Goal: Information Seeking & Learning: Compare options

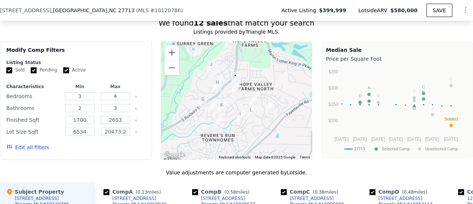
scroll to position [662, 0]
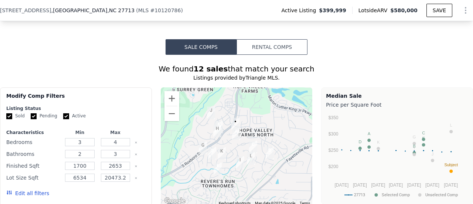
click at [27, 196] on button "Edit all filters" at bounding box center [27, 192] width 43 height 7
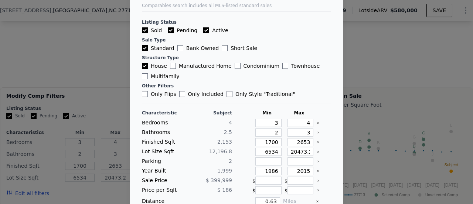
scroll to position [44, 0]
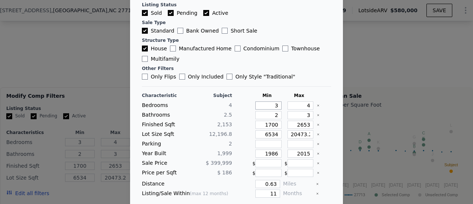
click at [264, 103] on input "3" at bounding box center [268, 105] width 26 height 8
drag, startPoint x: 262, startPoint y: 104, endPoint x: 293, endPoint y: 99, distance: 31.3
click at [293, 99] on div "Characteristic Subject Min Max Bedrooms 4 3 4 Bathrooms 2.5 2 3 Finished Sqft 2…" at bounding box center [236, 155] width 189 height 127
type input "5"
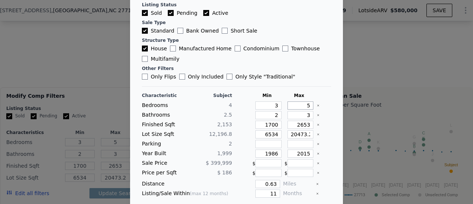
type input "5"
type input "1"
type input "1.5"
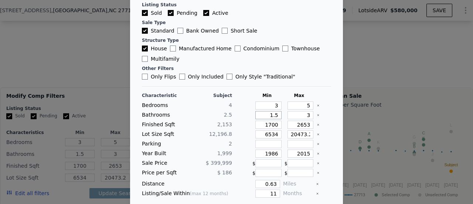
type input "1.5"
type input "3.5"
type input "1"
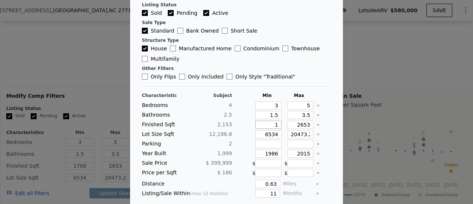
type input "1"
type input "19"
type input "190"
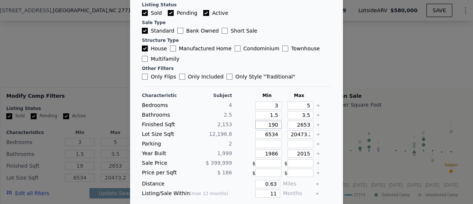
type input "1903"
type input "2"
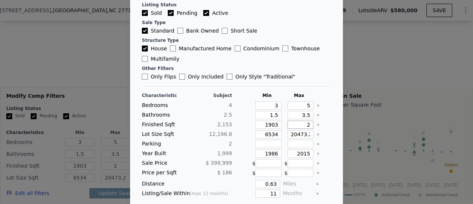
type input "24"
type input "240"
type input "2403"
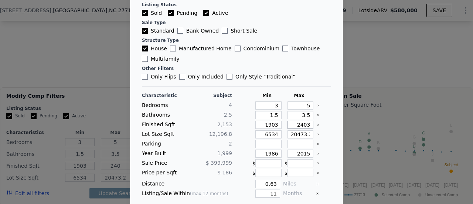
type input "2403"
type input "7"
type input "73"
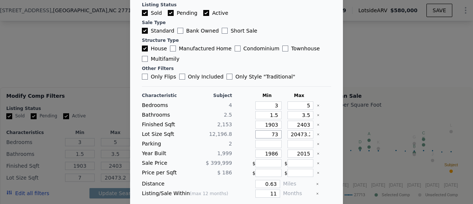
type input "73"
type input "732"
type input "7320"
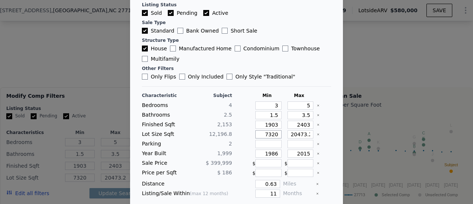
type input "7320"
type input "1"
type input "17"
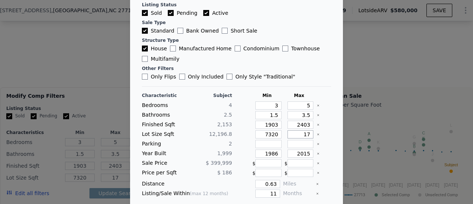
type input "170"
type input "1708"
type input "17080"
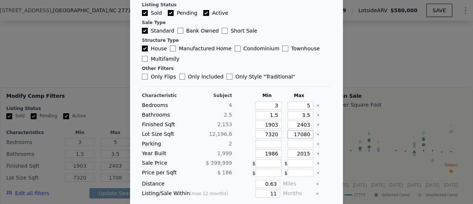
type input "17080"
type input "1949"
type input "2015"
type input "0.5"
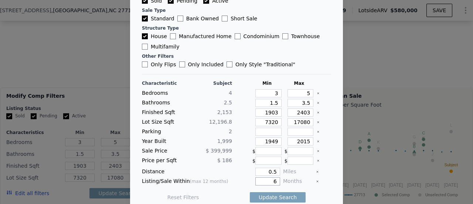
scroll to position [62, 0]
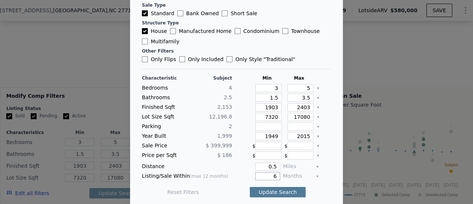
type input "6"
click at [259, 188] on button "Update Search" at bounding box center [278, 192] width 56 height 10
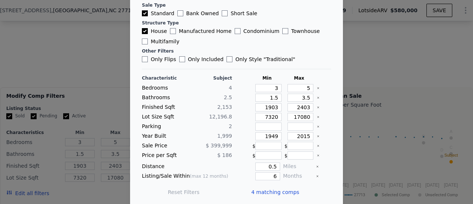
click at [329, 146] on main "Comparables search includes all MLS-listed standard sales Listing Status Sold P…" at bounding box center [236, 70] width 213 height 265
click at [272, 190] on span "4 matching comps" at bounding box center [275, 191] width 48 height 7
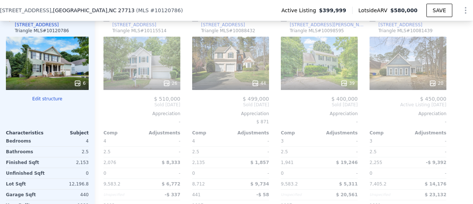
scroll to position [836, 0]
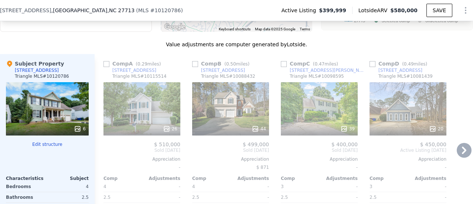
click at [195, 65] on input "checkbox" at bounding box center [195, 64] width 6 height 6
checkbox input "true"
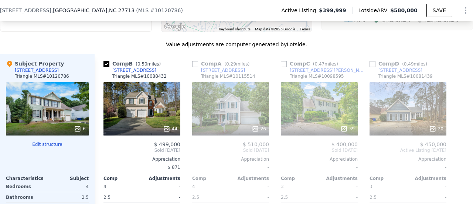
scroll to position [857, 0]
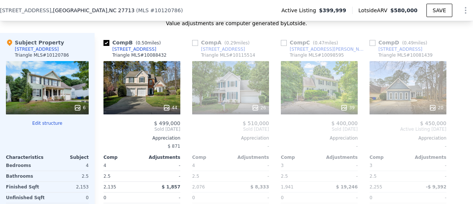
click at [259, 108] on icon at bounding box center [255, 107] width 7 height 7
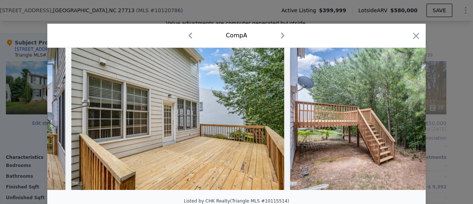
scroll to position [0, 5263]
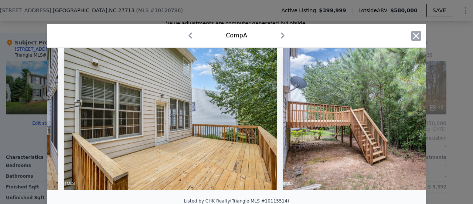
click at [415, 35] on icon "button" at bounding box center [416, 36] width 10 height 10
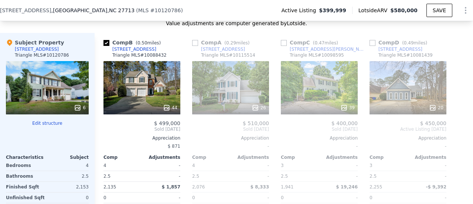
click at [194, 44] on input "checkbox" at bounding box center [195, 43] width 6 height 6
checkbox input "true"
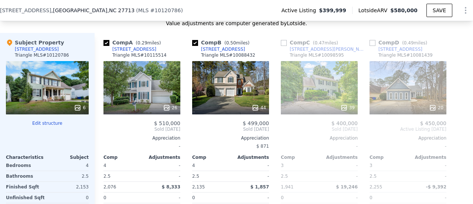
scroll to position [871, 0]
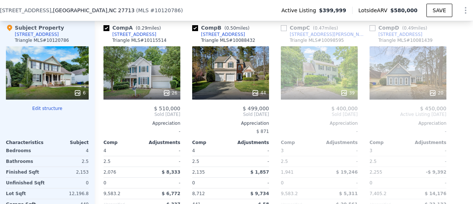
click at [351, 93] on div "39" at bounding box center [347, 92] width 14 height 7
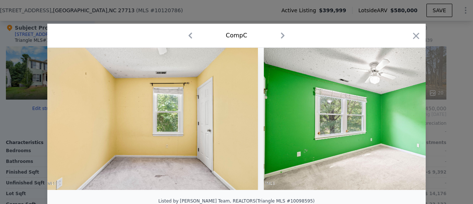
scroll to position [0, 6179]
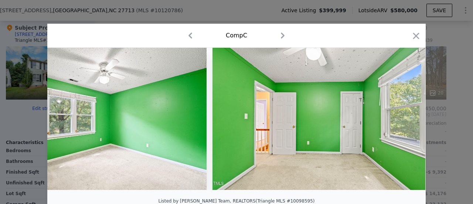
click at [411, 36] on icon "button" at bounding box center [416, 36] width 10 height 10
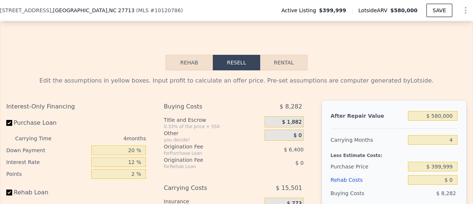
scroll to position [1142, 0]
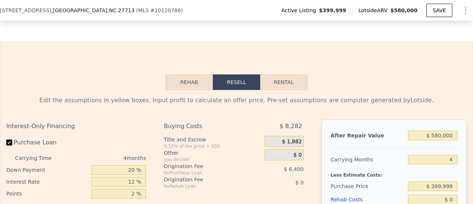
click at [189, 77] on button "Rehab" at bounding box center [188, 82] width 47 height 16
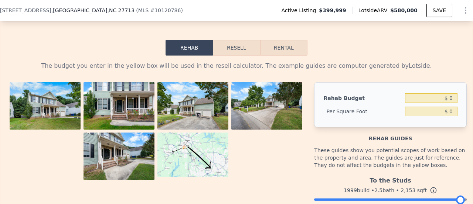
scroll to position [1206, 0]
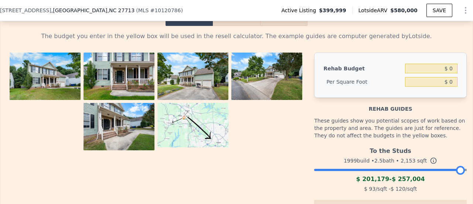
click at [72, 87] on img at bounding box center [45, 75] width 71 height 47
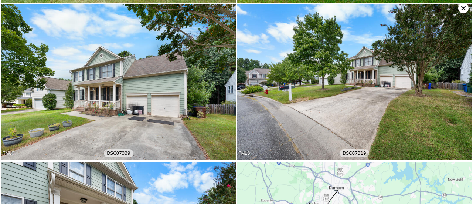
scroll to position [156, 0]
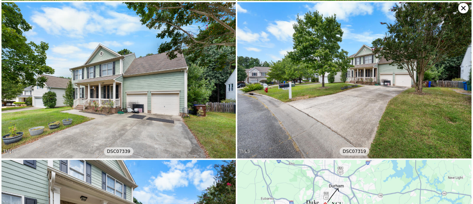
click at [461, 11] on icon at bounding box center [463, 8] width 10 height 10
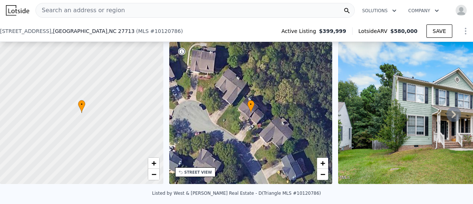
scroll to position [201, 0]
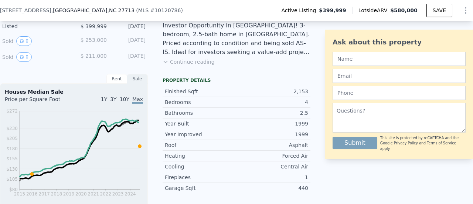
click at [198, 65] on button "Continue reading" at bounding box center [189, 61] width 52 height 7
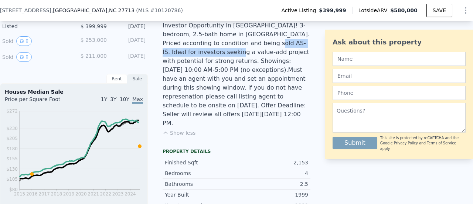
drag, startPoint x: 217, startPoint y: 45, endPoint x: 307, endPoint y: 45, distance: 89.4
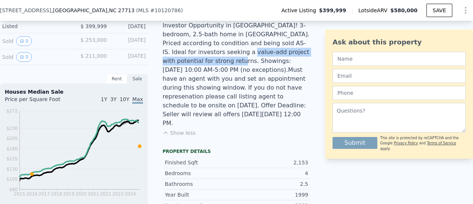
drag, startPoint x: 169, startPoint y: 59, endPoint x: 282, endPoint y: 59, distance: 113.0
click at [282, 59] on div "Investor Opportunity in [GEOGRAPHIC_DATA]! 3-bedroom, 2.5-bath home in [GEOGRAP…" at bounding box center [237, 74] width 148 height 106
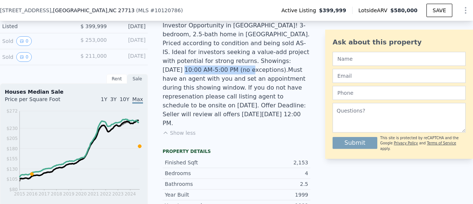
drag, startPoint x: 208, startPoint y: 67, endPoint x: 263, endPoint y: 68, distance: 55.8
click at [263, 68] on div "Investor Opportunity in [GEOGRAPHIC_DATA]! 3-bedroom, 2.5-bath home in [GEOGRAP…" at bounding box center [237, 74] width 148 height 106
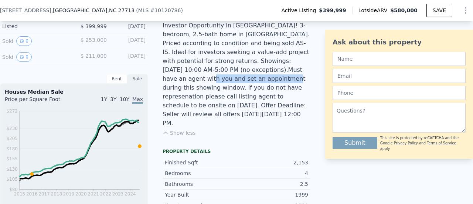
drag, startPoint x: 211, startPoint y: 76, endPoint x: 278, endPoint y: 72, distance: 66.6
click at [281, 71] on div "Investor Opportunity in [GEOGRAPHIC_DATA]! 3-bedroom, 2.5-bath home in [GEOGRAP…" at bounding box center [237, 74] width 148 height 106
click at [228, 67] on div "Investor Opportunity in [GEOGRAPHIC_DATA]! 3-bedroom, 2.5-bath home in [GEOGRAP…" at bounding box center [237, 74] width 148 height 106
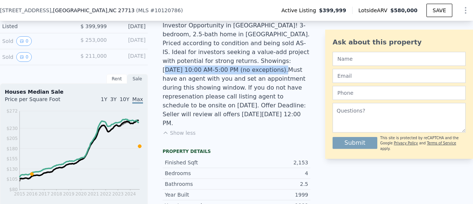
drag, startPoint x: 194, startPoint y: 66, endPoint x: 293, endPoint y: 65, distance: 99.8
click at [293, 65] on div "Investor Opportunity in [GEOGRAPHIC_DATA]! 3-bedroom, 2.5-bath home in [GEOGRAP…" at bounding box center [237, 74] width 148 height 106
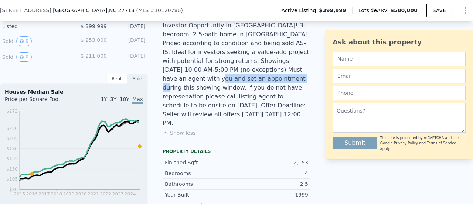
drag, startPoint x: 219, startPoint y: 75, endPoint x: 291, endPoint y: 76, distance: 71.7
click at [291, 76] on div "Investor Opportunity in [GEOGRAPHIC_DATA]! 3-bedroom, 2.5-bath home in [GEOGRAP…" at bounding box center [237, 74] width 148 height 106
click at [264, 85] on div "Investor Opportunity in [GEOGRAPHIC_DATA]! 3-bedroom, 2.5-bath home in [GEOGRAP…" at bounding box center [237, 74] width 148 height 106
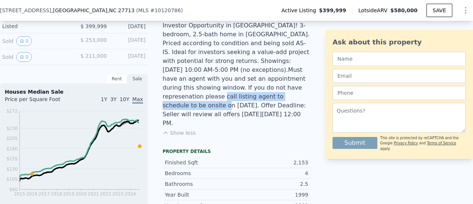
drag, startPoint x: 181, startPoint y: 93, endPoint x: 289, endPoint y: 92, distance: 108.2
click at [289, 92] on div "Investor Opportunity in [GEOGRAPHIC_DATA]! 3-bedroom, 2.5-bath home in [GEOGRAP…" at bounding box center [237, 74] width 148 height 106
drag, startPoint x: 188, startPoint y: 111, endPoint x: 278, endPoint y: 110, distance: 89.4
click at [278, 110] on div "Investor Opportunity in [GEOGRAPHIC_DATA]! 3-bedroom, 2.5-bath home in [GEOGRAP…" at bounding box center [237, 74] width 148 height 106
click at [280, 110] on div "Investor Opportunity in [GEOGRAPHIC_DATA]! 3-bedroom, 2.5-bath home in [GEOGRAP…" at bounding box center [237, 74] width 148 height 106
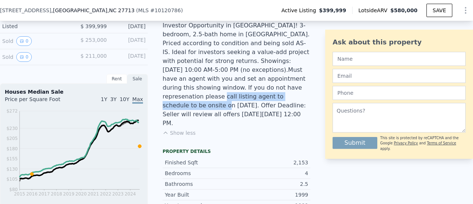
drag, startPoint x: 283, startPoint y: 110, endPoint x: 224, endPoint y: 102, distance: 59.0
click at [223, 102] on div "Investor Opportunity in [GEOGRAPHIC_DATA]! 3-bedroom, 2.5-bath home in [GEOGRAP…" at bounding box center [237, 74] width 148 height 106
click at [234, 102] on div "Investor Opportunity in [GEOGRAPHIC_DATA]! 3-bedroom, 2.5-bath home in [GEOGRAP…" at bounding box center [237, 74] width 148 height 106
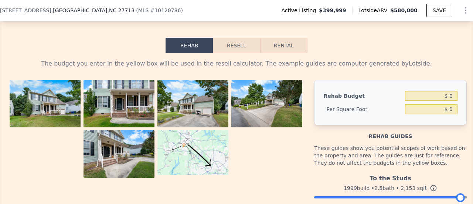
scroll to position [1236, 0]
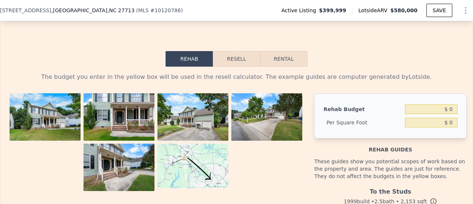
click at [244, 51] on button "Resell" at bounding box center [236, 59] width 47 height 16
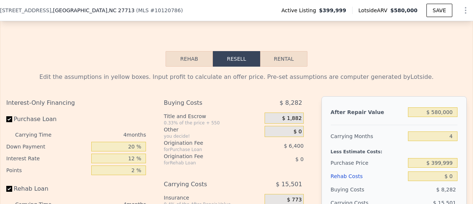
click at [189, 51] on button "Rehab" at bounding box center [188, 59] width 47 height 16
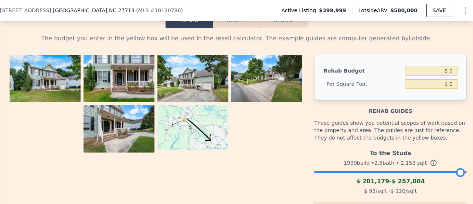
scroll to position [1305, 0]
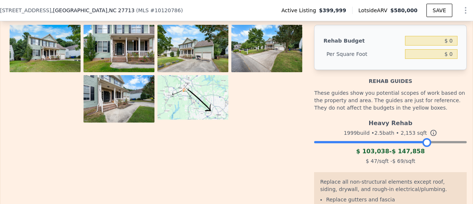
click at [423, 138] on div at bounding box center [390, 140] width 153 height 4
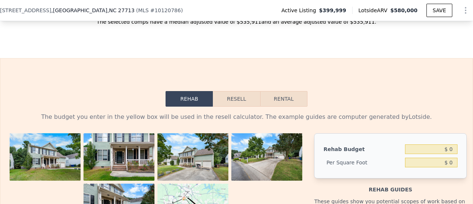
scroll to position [1186, 0]
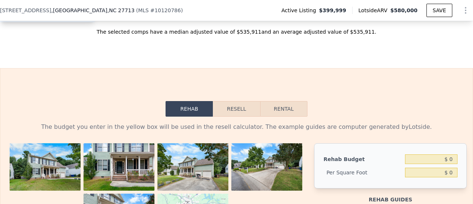
click at [234, 101] on button "Resell" at bounding box center [236, 109] width 47 height 16
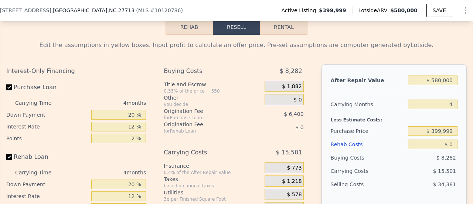
scroll to position [1278, 0]
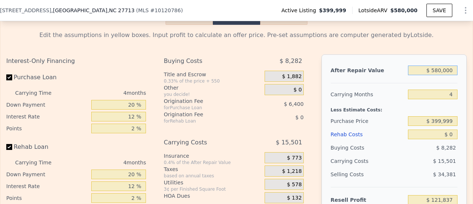
click at [435, 65] on input "$ 580,000" at bounding box center [432, 70] width 49 height 10
type input "$ 516"
type input "-$ 423,075"
type input "$ 5,161"
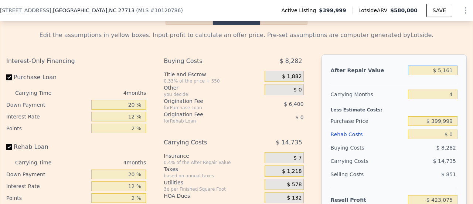
type input "-$ 418,706"
type input "$ 51,610"
type input "-$ 375,028"
type input "$ 516,100"
type input "$ 61,747"
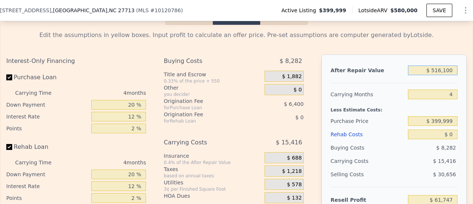
type input "$ 516,100"
click at [439, 89] on input "4" at bounding box center [432, 94] width 49 height 10
drag, startPoint x: 447, startPoint y: 75, endPoint x: 453, endPoint y: 76, distance: 5.9
click at [453, 76] on div "After Repair Value $ 516,100 Carrying Months 4 Less Estimate Costs: Purchase Pr…" at bounding box center [393, 156] width 145 height 205
drag, startPoint x: 443, startPoint y: 78, endPoint x: 450, endPoint y: 77, distance: 6.4
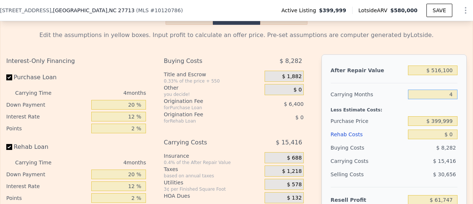
click at [450, 89] on input "4" at bounding box center [432, 94] width 49 height 10
type input "5"
type input "$ 57,893"
type input "5"
click at [444, 129] on input "$ 0" at bounding box center [432, 134] width 49 height 10
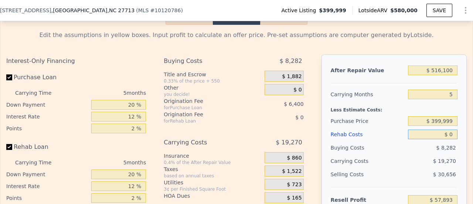
click at [445, 129] on input "$ 0" at bounding box center [432, 134] width 49 height 10
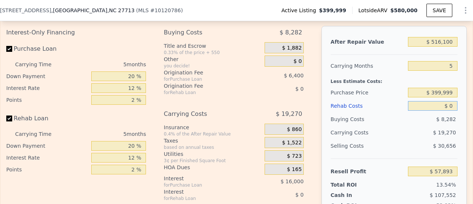
type input "$ 1"
type input "$ 57,892"
type input "$ 10"
type input "$ 57,883"
type input "$ 100"
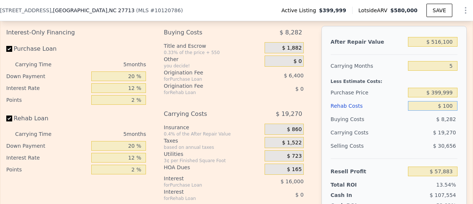
type input "$ 57,786"
type input "$ 10,000"
type input "$ 47,333"
type input "$ 100,000"
type input "-$ 47,707"
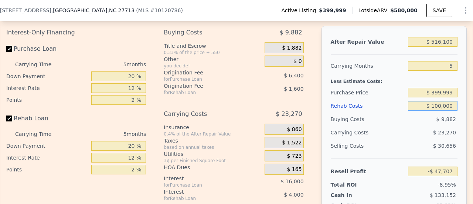
type input "$ 100,000"
click at [438, 88] on input "$ 399,999" at bounding box center [432, 93] width 49 height 10
drag, startPoint x: 116, startPoint y: 69, endPoint x: 164, endPoint y: 69, distance: 48.0
click at [164, 69] on div "Interest-Only Financing Purchase Loan Carrying Time 5 months Down Payment 20 % …" at bounding box center [236, 154] width 460 height 256
type input "10 %"
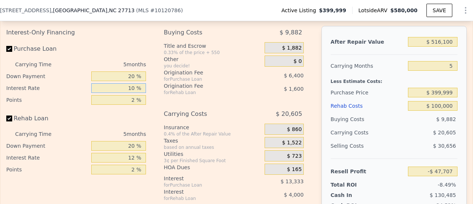
type input "-$ 45,042"
type input "10.5 %"
type input "-$ 45,707"
type input "10 %"
type input "-$ 45,042"
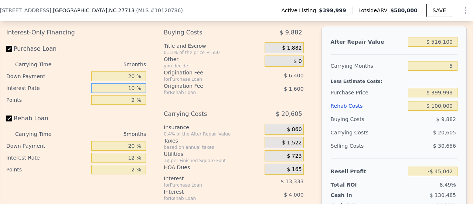
type input "101 %"
type input "-$ 166,372"
type input "10 %"
type input "-$ 45,042"
type input "1 %"
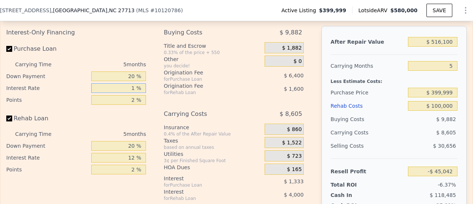
type input "-$ 33,042"
type input "11 %"
type input "-$ 46,372"
type input "11 %"
drag, startPoint x: 125, startPoint y: 142, endPoint x: 157, endPoint y: 138, distance: 31.7
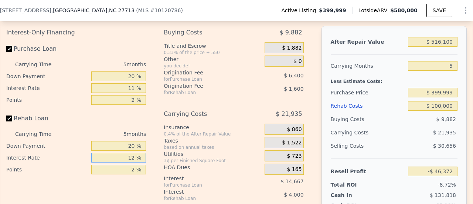
click at [156, 138] on div "Interest-Only Financing Purchase Loan Carrying Time 5 months Down Payment 20 % …" at bounding box center [236, 154] width 460 height 256
type input "11 %"
type input "-$ 46,037"
type input "11 %"
click at [439, 61] on input "5" at bounding box center [432, 66] width 49 height 10
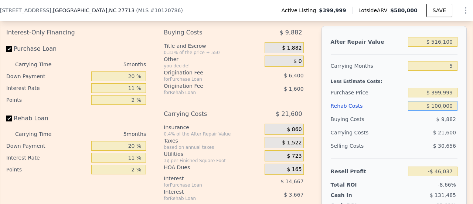
click at [443, 101] on input "$ 100,000" at bounding box center [432, 106] width 49 height 10
drag, startPoint x: 420, startPoint y: 88, endPoint x: 454, endPoint y: 88, distance: 34.7
click at [454, 88] on div "After Repair Value $ 516,100 Carrying Months 5 Less Estimate Costs: Purchase Pr…" at bounding box center [393, 128] width 145 height 205
type input "$ 50"
type input "$ 59,177"
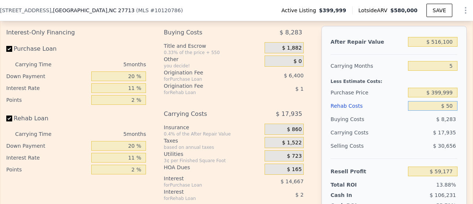
type input "$ 500"
type input "$ 58,700"
type input "$ 5,000"
type input "$ 53,963"
type input "$ 50,000"
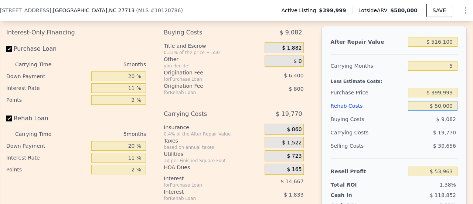
type input "$ 6,593"
click at [441, 88] on input "$ 399,999" at bounding box center [432, 93] width 49 height 10
click at [419, 101] on input "$ 50,000" at bounding box center [432, 106] width 49 height 10
click at [469, 89] on div "Search an address or region Solutions Company Open main menu Open user menu [ST…" at bounding box center [236, 102] width 473 height 204
type input "$ 1"
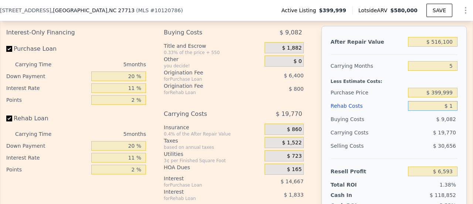
type input "$ 59,227"
type input "$ 10"
type input "$ 59,218"
type input "$ 100"
type input "$ 59,121"
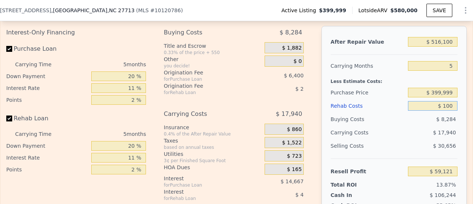
type input "$ 1,000"
type input "$ 58,177"
type input "$ 10,000"
type input "$ 48,703"
type input "$ 100,000"
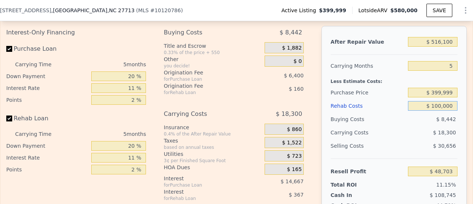
type input "-$ 46,037"
type input "$ 100,000"
click at [435, 88] on input "$ 399,999" at bounding box center [432, 93] width 49 height 10
drag, startPoint x: 420, startPoint y: 75, endPoint x: 474, endPoint y: 73, distance: 54.3
click at [472, 73] on html "Search an address or region Solutions Company Open main menu Open user menu [ST…" at bounding box center [236, 102] width 473 height 204
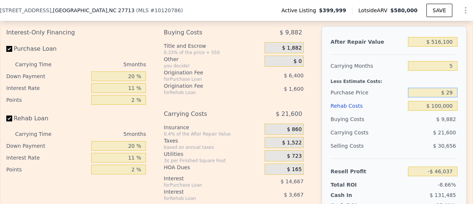
type input "$ 2"
type input "$ 300,000"
type input "$ 59,560"
click at [437, 88] on input "$ 300,000" at bounding box center [432, 93] width 49 height 10
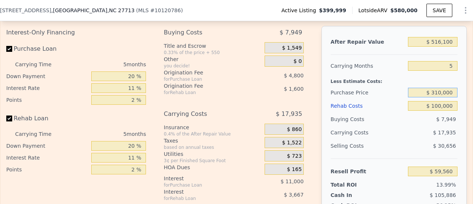
type input "$ 310,000"
type input "$ 49,002"
click at [437, 88] on input "$ 310,000" at bounding box center [432, 93] width 49 height 10
type input "$ 320,000"
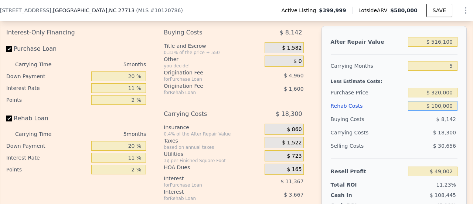
type input "$ 38,438"
click at [442, 88] on input "$ 320,000" at bounding box center [432, 93] width 49 height 10
type input "$ 315,000"
type input "$ 43,720"
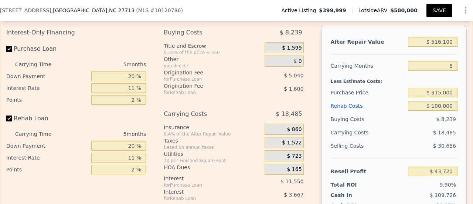
click at [437, 14] on button "SAVE" at bounding box center [439, 10] width 26 height 13
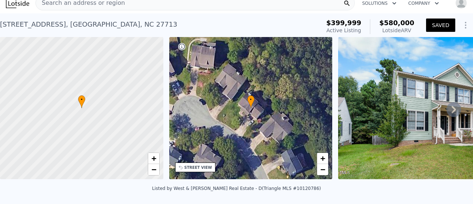
scroll to position [0, 0]
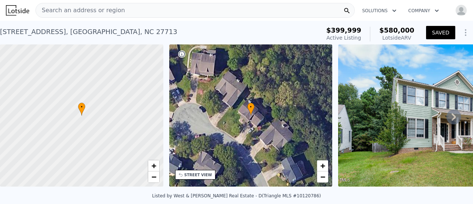
click at [64, 8] on span "Search an address or region" at bounding box center [80, 10] width 89 height 9
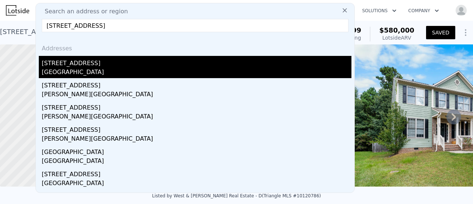
type input "[STREET_ADDRESS]"
click at [78, 69] on div "[GEOGRAPHIC_DATA]" at bounding box center [197, 73] width 310 height 10
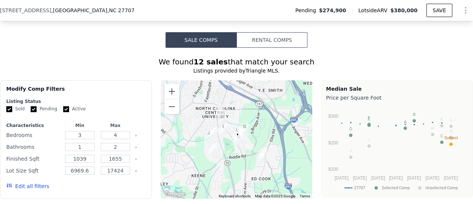
scroll to position [844, 0]
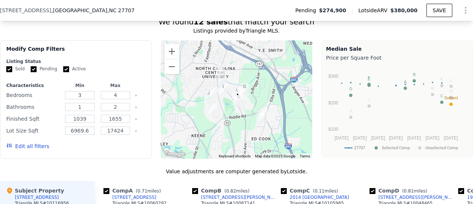
click at [27, 142] on button "Edit all filters" at bounding box center [27, 145] width 43 height 7
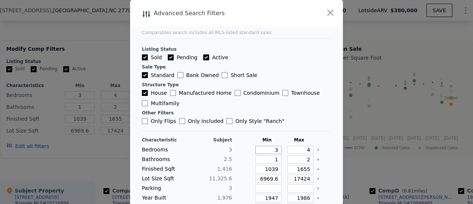
click at [263, 150] on input "3" at bounding box center [268, 150] width 26 height 8
drag, startPoint x: 263, startPoint y: 150, endPoint x: 293, endPoint y: 131, distance: 35.2
click at [282, 144] on div "Characteristic Subject Min Max Bedrooms 3 3 4 Bathrooms 2.5 1 2 Finished Sqft 1…" at bounding box center [236, 200] width 189 height 127
type input "2"
type input "3"
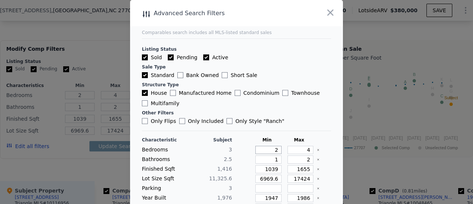
type input "3"
type input "1.45"
type input "1.4"
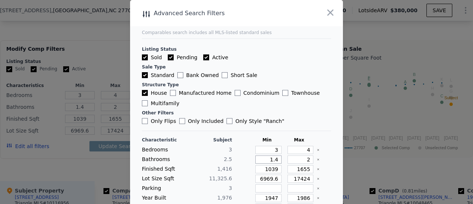
type input "1"
type input "51"
type input "5"
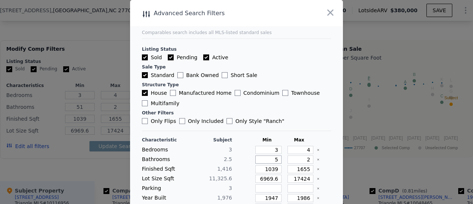
type input "5"
type input "1"
type input "1.5"
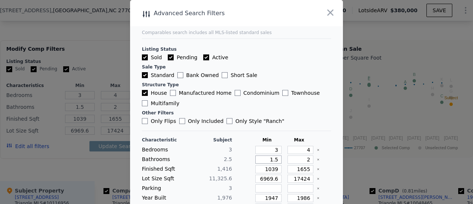
type input "1.5"
type input "3"
type input "3.5"
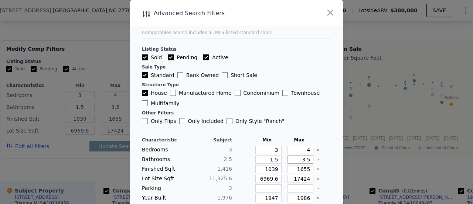
type input "3.5"
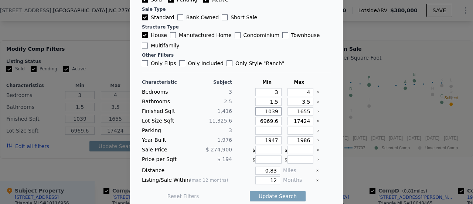
scroll to position [62, 0]
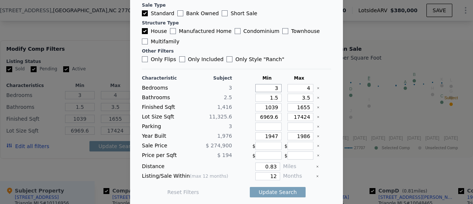
click at [262, 85] on input "3" at bounding box center [268, 88] width 26 height 8
drag, startPoint x: 262, startPoint y: 86, endPoint x: 308, endPoint y: 54, distance: 56.6
click at [304, 74] on div "Characteristic Subject Min Max Bedrooms 3 3 4 Bathrooms 2.5 1.5 3.5 Finished Sq…" at bounding box center [236, 135] width 189 height 133
type input "2"
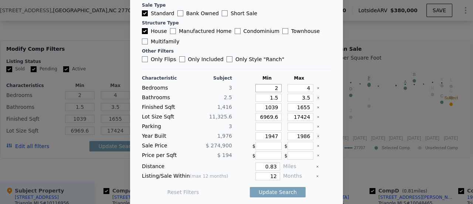
type input "2"
type input "1"
type input "16"
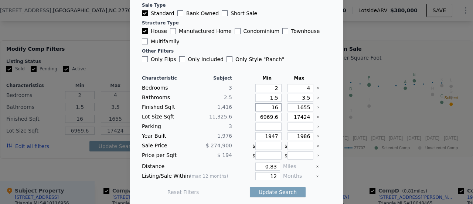
type input "1"
type input "11"
type input "116"
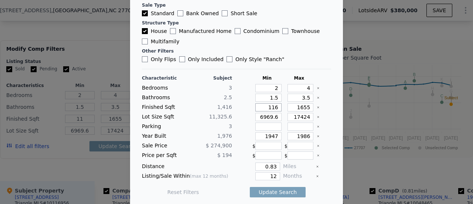
type input "116"
type input "1166"
type input "1"
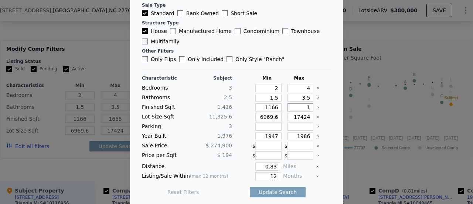
type input "1"
type input "16"
type input "166"
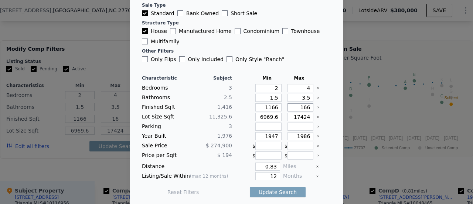
type input "1666"
type input "6"
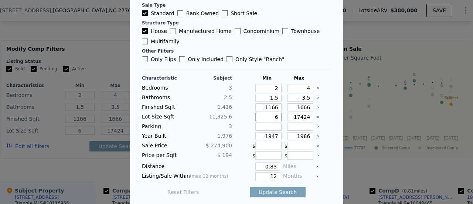
type input "68"
type input "680"
type input "6800"
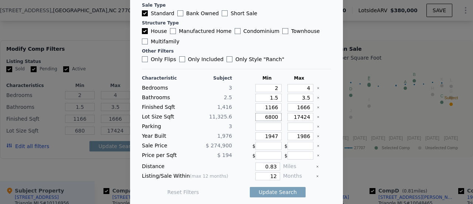
type input "6800"
type input "1"
click at [268, 189] on button "Update Search" at bounding box center [278, 192] width 56 height 10
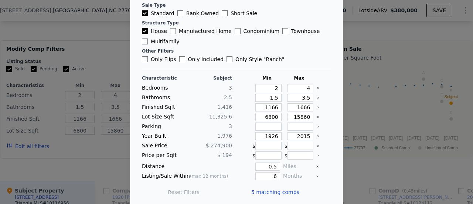
click at [264, 188] on span "5 matching comps" at bounding box center [275, 191] width 48 height 7
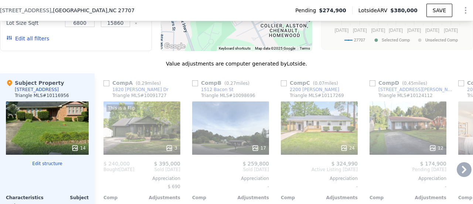
scroll to position [955, 0]
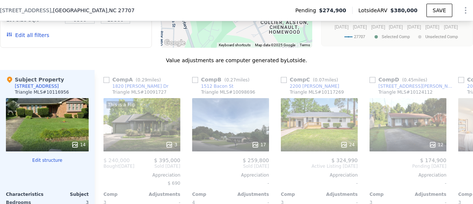
click at [77, 142] on icon at bounding box center [74, 144] width 5 height 5
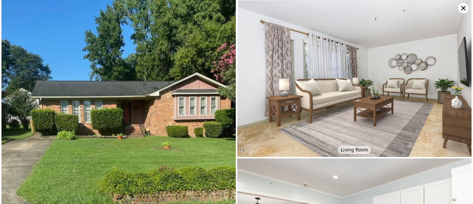
click at [464, 10] on icon at bounding box center [463, 8] width 10 height 10
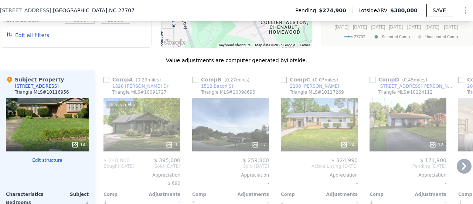
click at [457, 158] on icon at bounding box center [464, 165] width 15 height 15
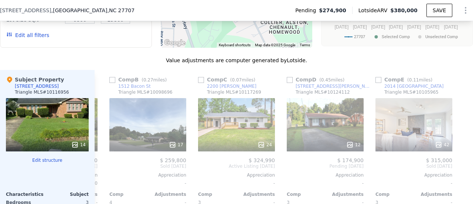
scroll to position [0, 88]
click at [439, 141] on div "42" at bounding box center [442, 144] width 14 height 7
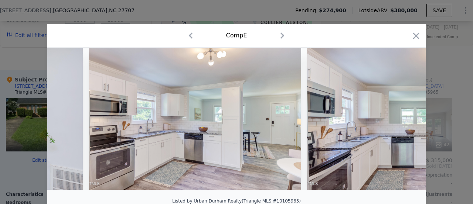
scroll to position [0, 1398]
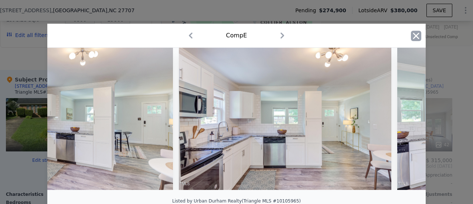
click at [411, 36] on icon "button" at bounding box center [416, 36] width 10 height 10
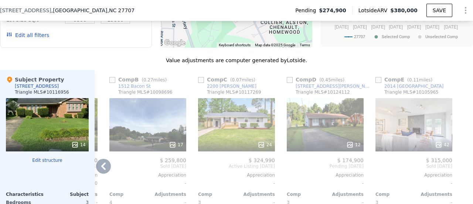
drag, startPoint x: 374, startPoint y: 45, endPoint x: 454, endPoint y: 113, distance: 104.8
click at [375, 77] on input "checkbox" at bounding box center [378, 80] width 6 height 6
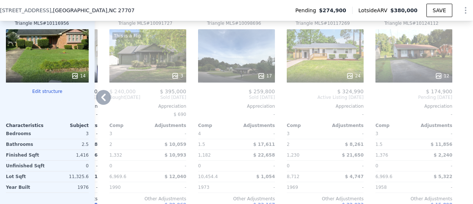
scroll to position [1044, 0]
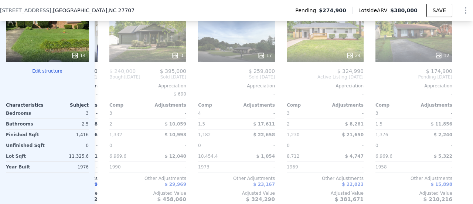
click at [94, 43] on div "Subject Property [STREET_ADDRESS][GEOGRAPHIC_DATA] # 10116956 14 Edit structure…" at bounding box center [47, 94] width 95 height 227
click at [99, 69] on icon at bounding box center [103, 76] width 15 height 15
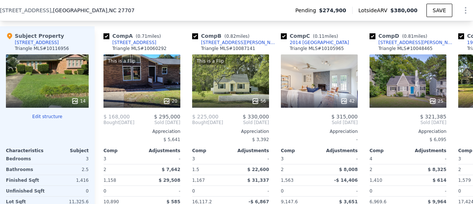
scroll to position [1008, 0]
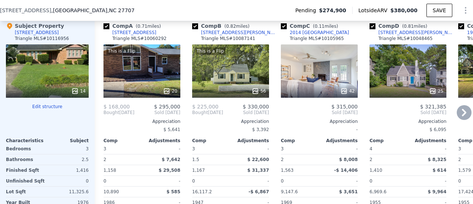
click at [460, 105] on icon at bounding box center [464, 112] width 15 height 15
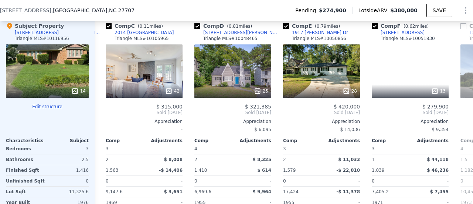
scroll to position [0, 177]
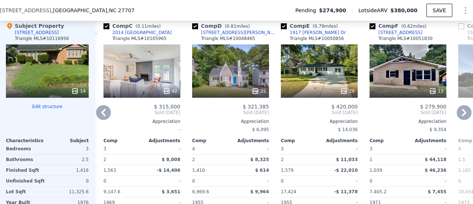
click at [460, 105] on icon at bounding box center [464, 112] width 15 height 15
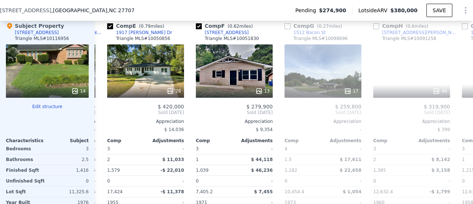
scroll to position [0, 355]
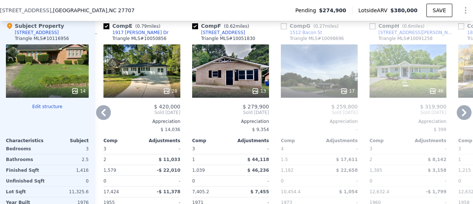
click at [460, 105] on icon at bounding box center [464, 112] width 15 height 15
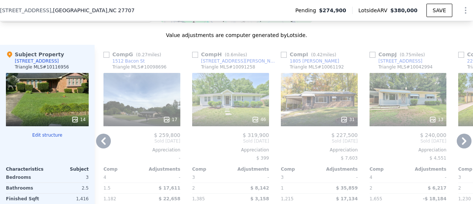
scroll to position [966, 0]
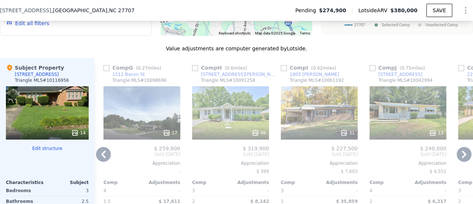
click at [457, 147] on icon at bounding box center [464, 154] width 15 height 15
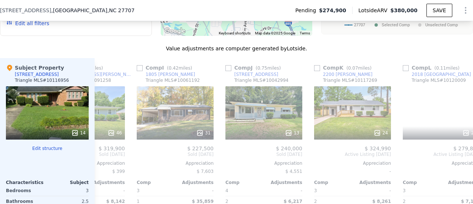
scroll to position [0, 709]
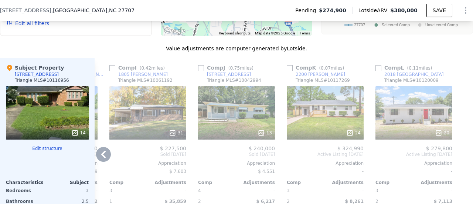
click at [96, 147] on icon at bounding box center [103, 154] width 15 height 15
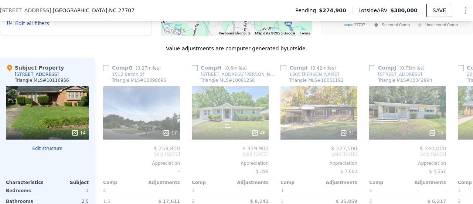
scroll to position [0, 532]
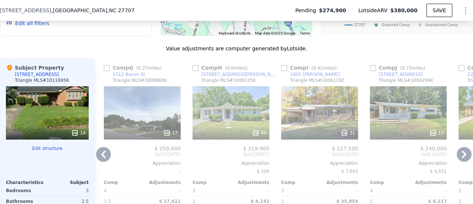
click at [103, 150] on icon at bounding box center [103, 153] width 4 height 7
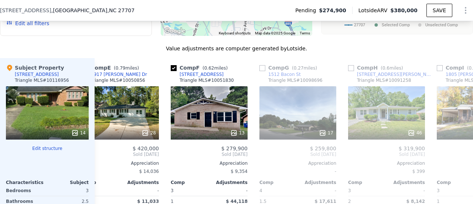
scroll to position [0, 354]
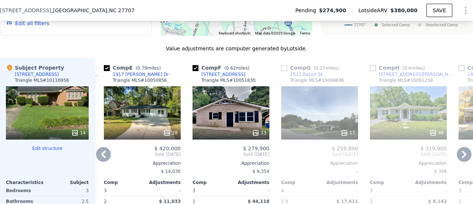
click at [103, 150] on icon at bounding box center [103, 153] width 4 height 7
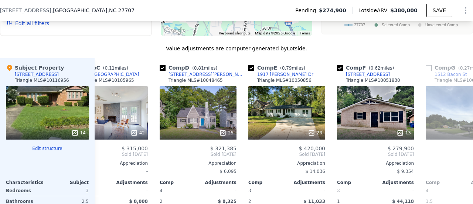
scroll to position [0, 177]
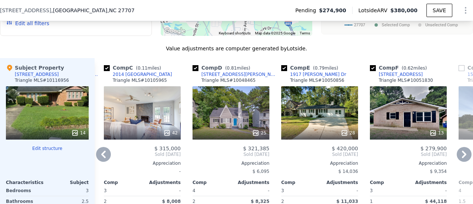
click at [100, 147] on icon at bounding box center [103, 154] width 15 height 15
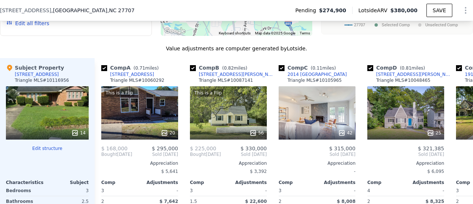
scroll to position [0, 0]
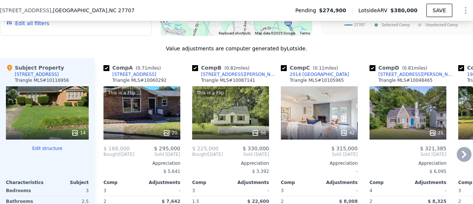
click at [326, 90] on div "42" at bounding box center [319, 112] width 77 height 53
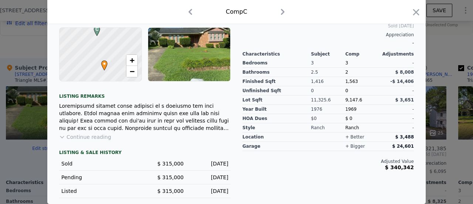
scroll to position [226, 0]
click at [411, 13] on icon "button" at bounding box center [416, 12] width 10 height 10
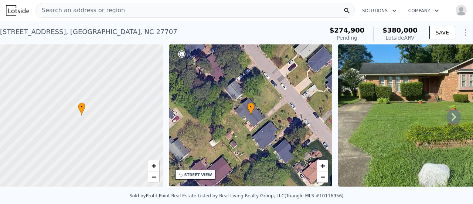
click at [110, 9] on span "Search an address or region" at bounding box center [80, 10] width 89 height 9
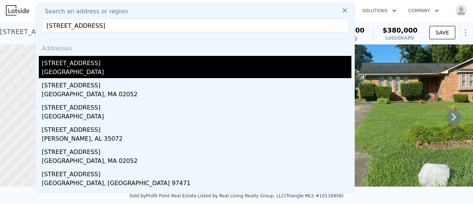
click at [79, 65] on div "[STREET_ADDRESS]" at bounding box center [197, 62] width 310 height 12
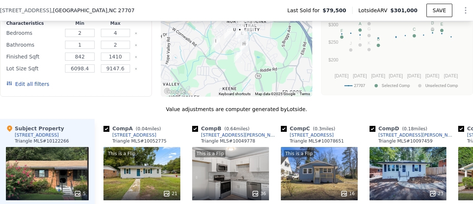
scroll to position [697, 0]
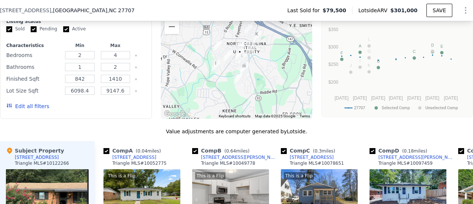
click at [35, 107] on button "Edit all filters" at bounding box center [27, 105] width 43 height 7
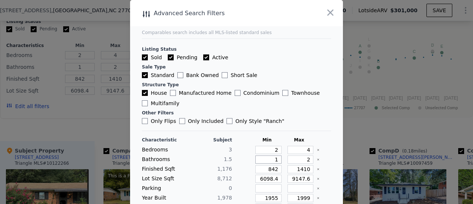
drag, startPoint x: 266, startPoint y: 158, endPoint x: 279, endPoint y: 158, distance: 12.6
click at [279, 158] on div "Bathrooms 1.5 1 2" at bounding box center [236, 159] width 189 height 8
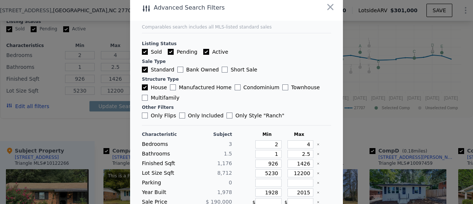
scroll to position [62, 0]
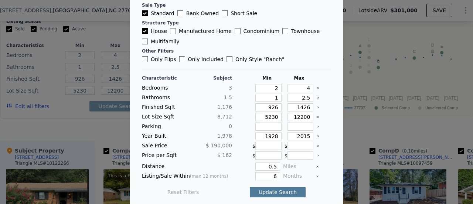
click at [273, 187] on button "Update Search" at bounding box center [278, 192] width 56 height 10
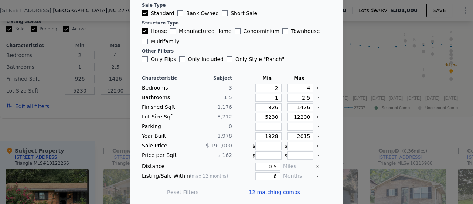
click at [264, 188] on span "12 matching comps" at bounding box center [274, 191] width 51 height 7
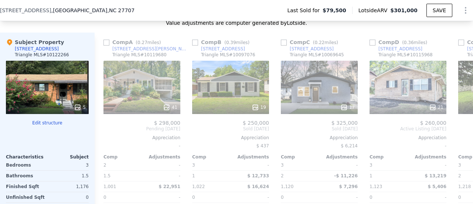
scroll to position [815, 0]
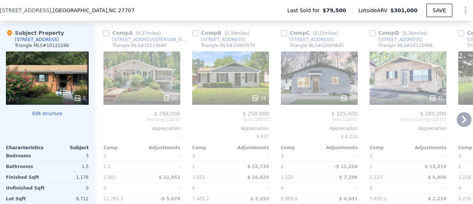
click at [346, 98] on icon at bounding box center [343, 97] width 5 height 5
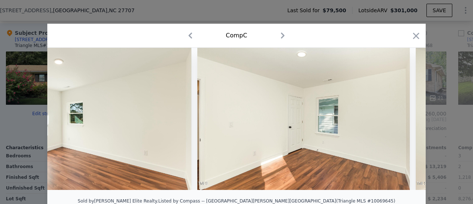
scroll to position [0, 2687]
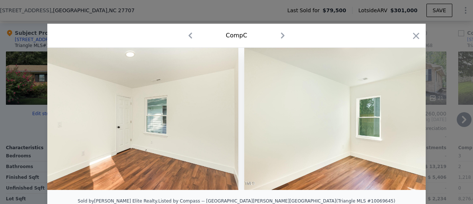
click at [414, 34] on icon "button" at bounding box center [416, 36] width 6 height 6
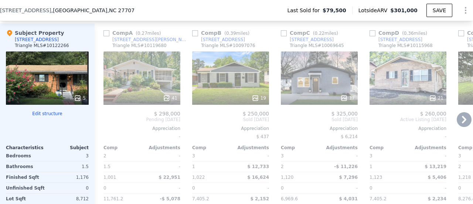
click at [457, 119] on icon at bounding box center [464, 119] width 15 height 15
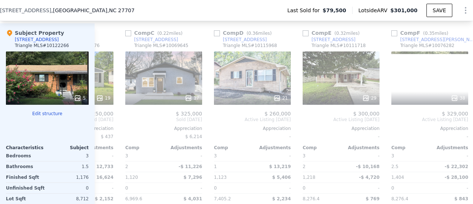
scroll to position [0, 177]
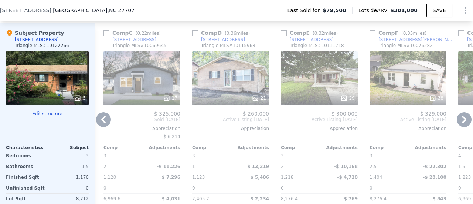
click at [457, 119] on icon at bounding box center [464, 119] width 15 height 15
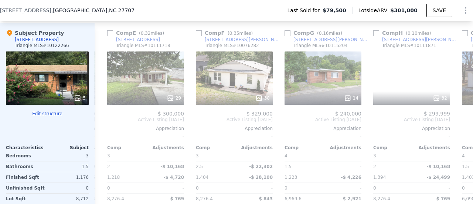
scroll to position [0, 355]
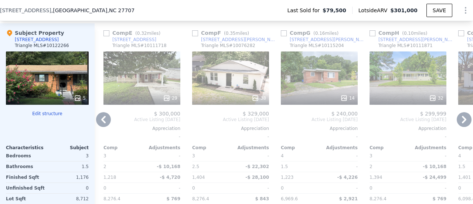
click at [457, 119] on icon at bounding box center [464, 119] width 15 height 15
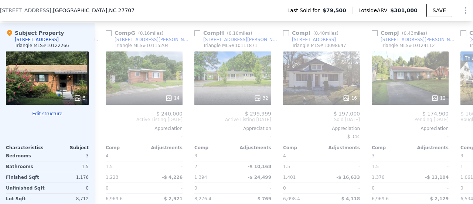
scroll to position [0, 532]
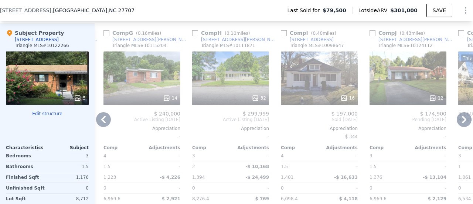
click at [457, 119] on icon at bounding box center [464, 119] width 15 height 15
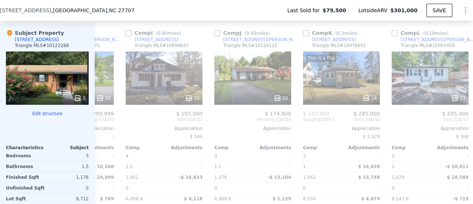
scroll to position [0, 709]
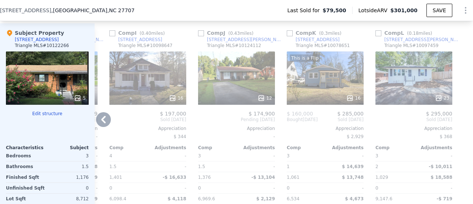
click at [97, 122] on icon at bounding box center [103, 119] width 15 height 15
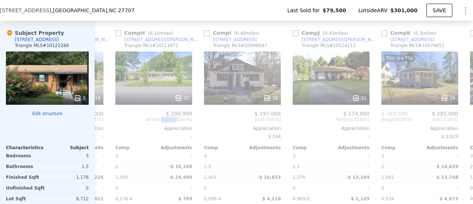
click at [97, 122] on div "Comp A ( 0.27 miles) [STREET_ADDRESS][PERSON_NAME] # 10119680 41 $ 298,000 Pend…" at bounding box center [284, 136] width 378 height 227
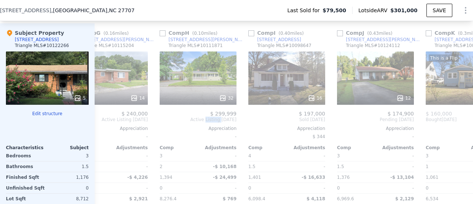
scroll to position [0, 532]
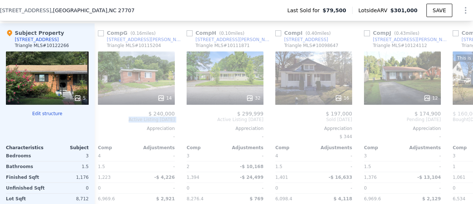
click at [97, 122] on div "Comp G ( 0.16 miles) [STREET_ADDRESS][PERSON_NAME] MLS # 10115204 14 $ 240,000 …" at bounding box center [136, 136] width 83 height 227
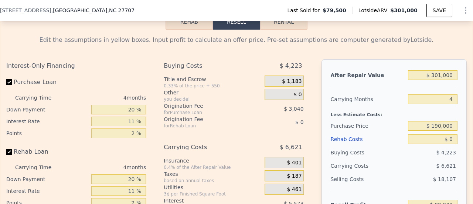
scroll to position [1136, 0]
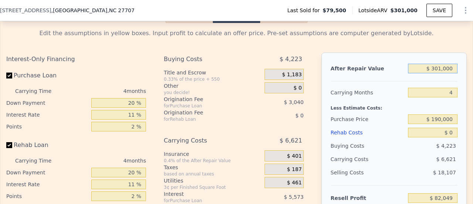
click at [448, 73] on input "$ 301,000" at bounding box center [432, 69] width 49 height 10
drag, startPoint x: 448, startPoint y: 75, endPoint x: 413, endPoint y: 75, distance: 35.8
click at [413, 73] on input "$ 301,000" at bounding box center [432, 69] width 49 height 10
click at [195, 23] on button "Rehab" at bounding box center [188, 15] width 47 height 16
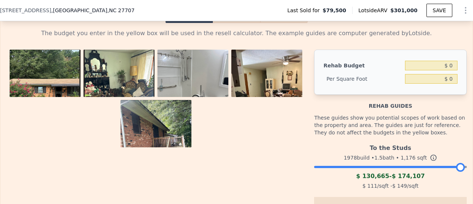
click at [217, 81] on img at bounding box center [192, 96] width 71 height 95
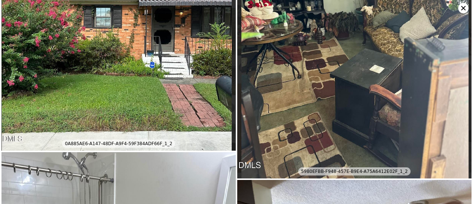
scroll to position [24, 0]
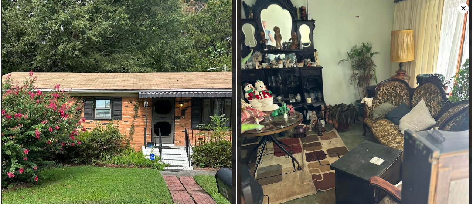
click at [457, 10] on img at bounding box center [354, 122] width 234 height 293
click at [465, 7] on icon at bounding box center [463, 8] width 10 height 10
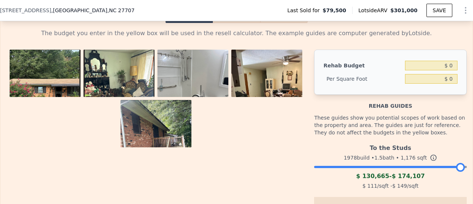
click at [387, 167] on div at bounding box center [390, 165] width 153 height 4
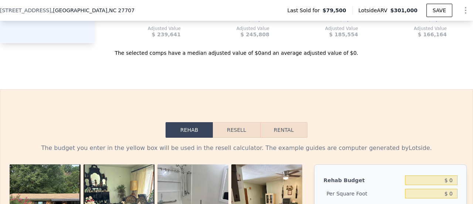
scroll to position [1016, 0]
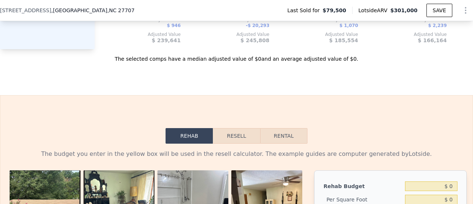
click at [236, 143] on button "Resell" at bounding box center [236, 136] width 47 height 16
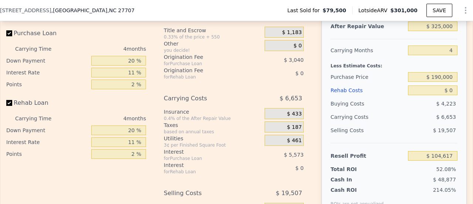
scroll to position [1188, 0]
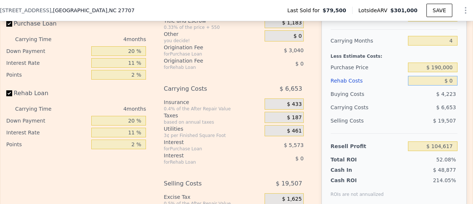
click at [446, 85] on input "$ 0" at bounding box center [432, 81] width 49 height 10
drag, startPoint x: 440, startPoint y: 85, endPoint x: 464, endPoint y: 85, distance: 24.0
click at [464, 85] on div "Edit the assumptions in yellow boxes. Input profit to calculate an offer price.…" at bounding box center [236, 108] width 472 height 275
drag, startPoint x: 433, startPoint y: 24, endPoint x: 443, endPoint y: 24, distance: 9.6
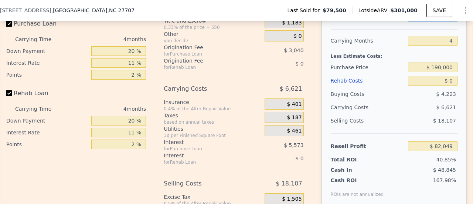
click at [433, 21] on input "$ 301,000" at bounding box center [432, 17] width 49 height 10
click at [443, 21] on input "$ 301,000" at bounding box center [432, 17] width 49 height 10
click at [439, 9] on button "SAVE" at bounding box center [439, 10] width 26 height 13
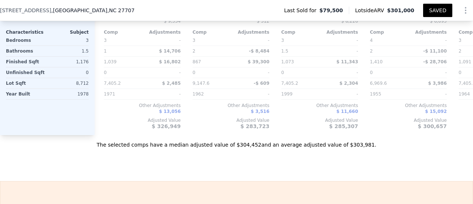
scroll to position [0, 0]
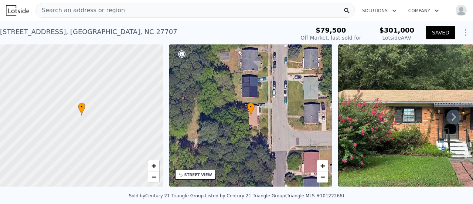
click at [157, 12] on div "Search an address or region" at bounding box center [194, 10] width 319 height 15
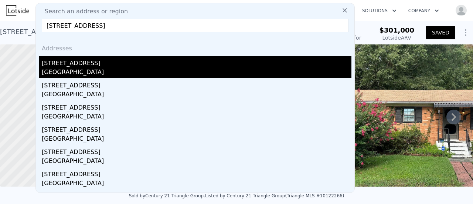
click at [79, 65] on div "[STREET_ADDRESS]" at bounding box center [197, 62] width 310 height 12
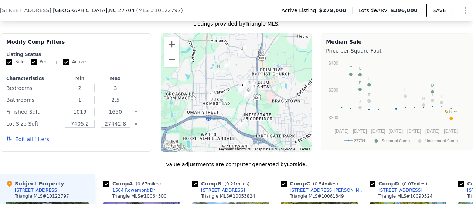
scroll to position [594, 0]
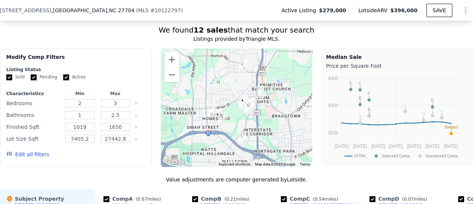
click at [33, 150] on button "Edit all filters" at bounding box center [27, 153] width 43 height 7
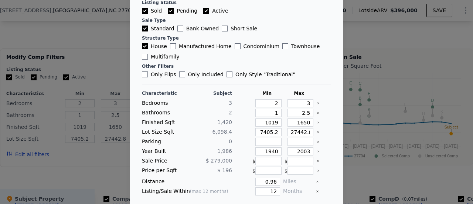
scroll to position [54, 0]
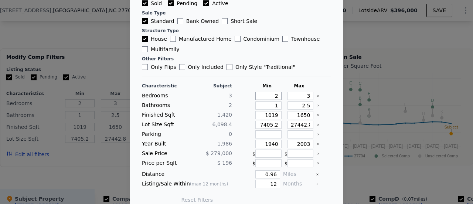
click at [267, 94] on input "2" at bounding box center [268, 96] width 26 height 8
drag, startPoint x: 308, startPoint y: 94, endPoint x: 313, endPoint y: 93, distance: 5.3
click at [313, 93] on div "Bedrooms 3 2 3" at bounding box center [236, 96] width 189 height 8
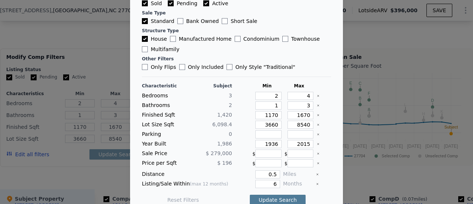
click at [267, 196] on button "Update Search" at bounding box center [278, 199] width 56 height 10
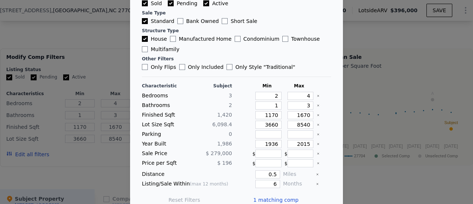
click at [279, 197] on span "1 matching comp" at bounding box center [275, 199] width 45 height 7
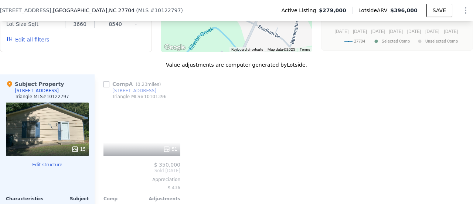
scroll to position [742, 0]
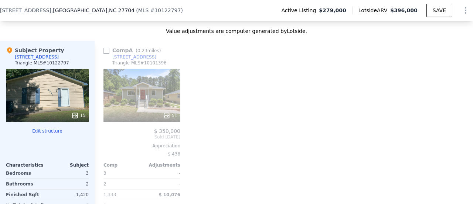
click at [77, 112] on icon at bounding box center [74, 115] width 7 height 7
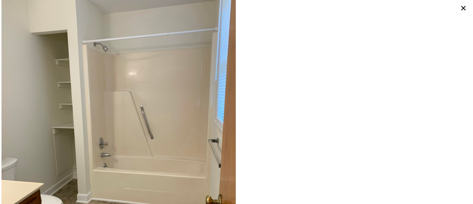
scroll to position [1735, 0]
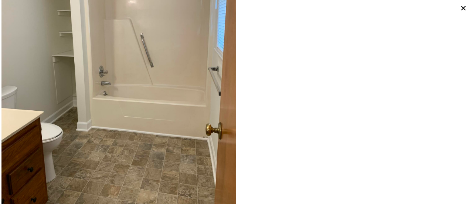
click at [462, 8] on icon at bounding box center [463, 8] width 4 height 4
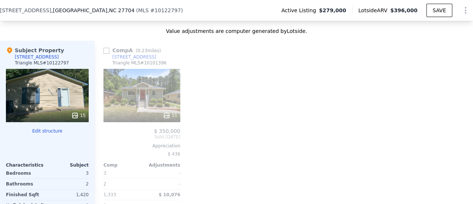
click at [166, 112] on icon at bounding box center [166, 115] width 7 height 7
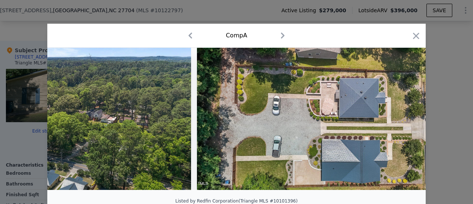
scroll to position [0, 11046]
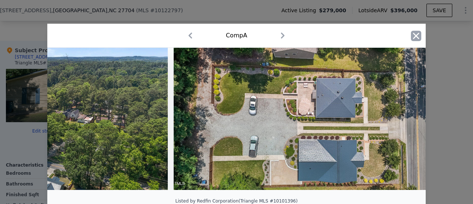
click at [416, 38] on icon "button" at bounding box center [416, 36] width 10 height 10
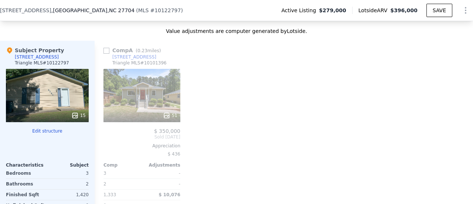
click at [171, 113] on div at bounding box center [141, 115] width 77 height 13
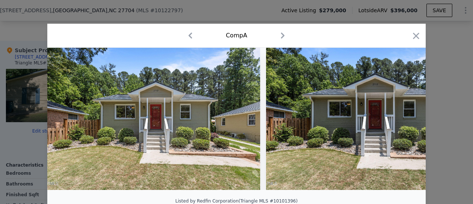
scroll to position [0, 92]
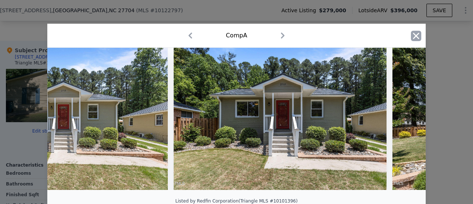
click at [414, 38] on icon "button" at bounding box center [416, 36] width 6 height 6
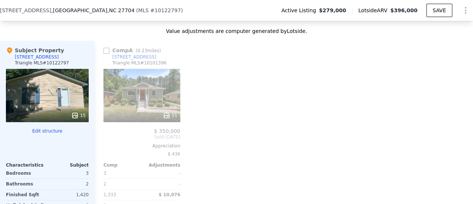
click at [75, 113] on icon at bounding box center [74, 115] width 5 height 5
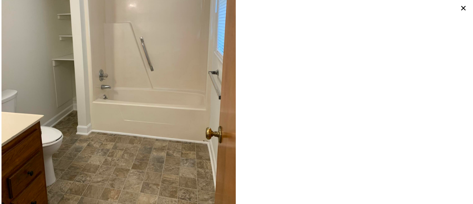
scroll to position [1735, 0]
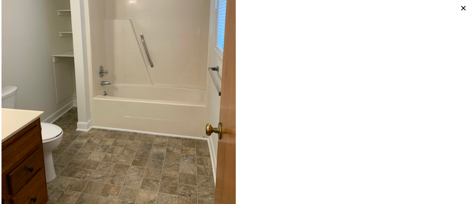
click at [464, 10] on icon at bounding box center [463, 8] width 10 height 10
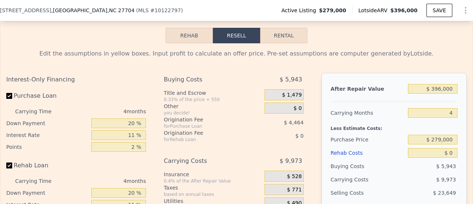
scroll to position [1100, 0]
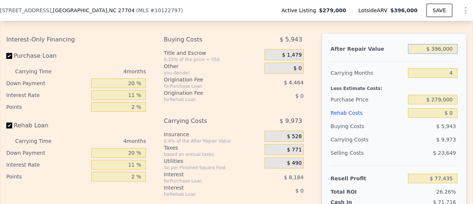
click at [435, 44] on input "$ 396,000" at bounding box center [432, 49] width 49 height 10
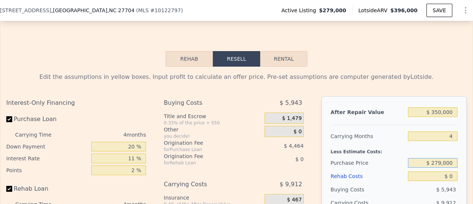
click at [184, 53] on button "Rehab" at bounding box center [188, 59] width 47 height 16
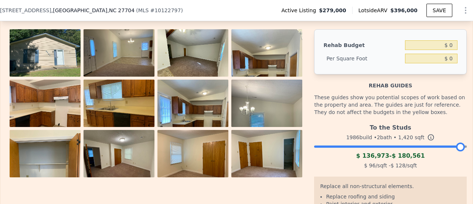
scroll to position [1104, 0]
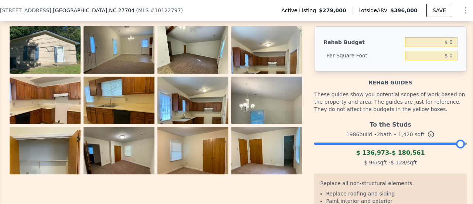
click at [368, 139] on div at bounding box center [390, 141] width 153 height 4
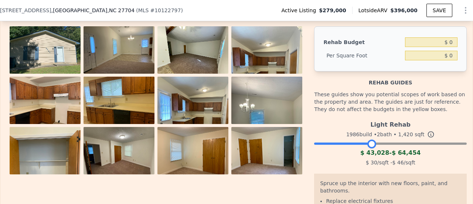
click at [390, 137] on div "Light Rehab 1986 build • 2 bath • 1,420 sqft $ 43,028 - $ 64,454 $ 30 /sqft - $…" at bounding box center [390, 142] width 153 height 50
click at [390, 139] on div at bounding box center [390, 141] width 153 height 4
click at [372, 139] on div at bounding box center [390, 141] width 153 height 4
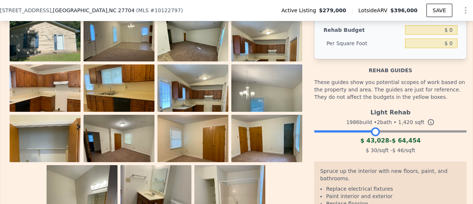
scroll to position [1091, 0]
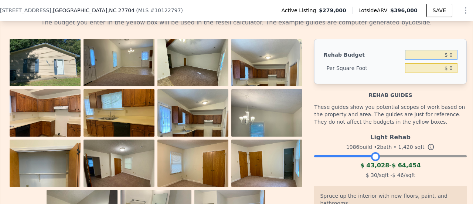
click at [444, 50] on input "$ 0" at bounding box center [431, 55] width 52 height 10
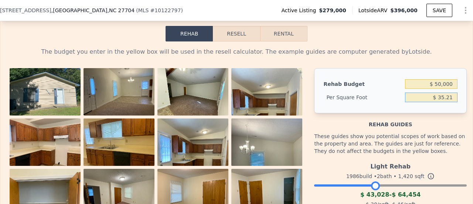
scroll to position [1056, 0]
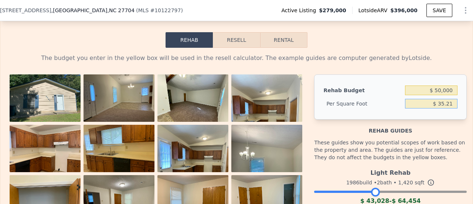
click at [233, 32] on button "Resell" at bounding box center [236, 40] width 47 height 16
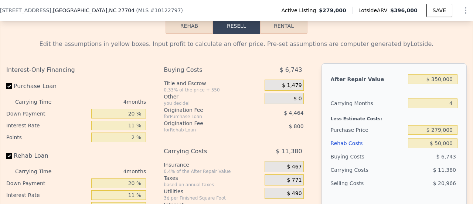
scroll to position [1094, 0]
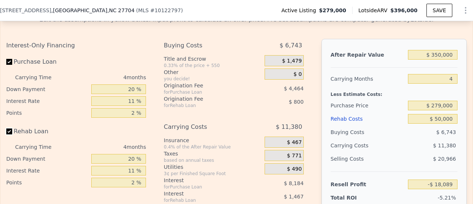
click at [9, 128] on input "Rehab Loan" at bounding box center [9, 131] width 6 height 6
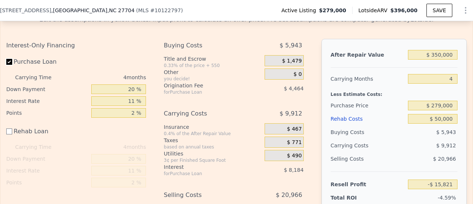
click at [9, 59] on input "Purchase Loan" at bounding box center [9, 62] width 6 height 6
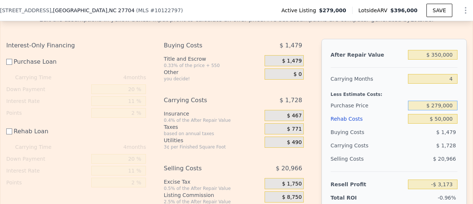
click at [430, 100] on input "$ 279,000" at bounding box center [432, 105] width 49 height 10
click at [10, 59] on input "Purchase Loan" at bounding box center [9, 62] width 6 height 6
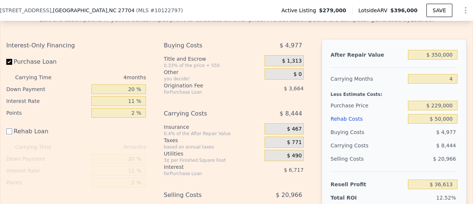
click at [10, 128] on input "Rehab Loan" at bounding box center [9, 131] width 6 height 6
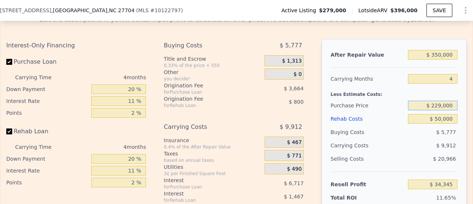
click at [434, 100] on input "$ 229,000" at bounding box center [432, 105] width 49 height 10
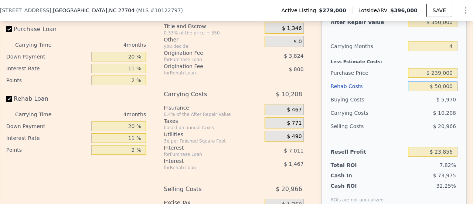
scroll to position [1130, 0]
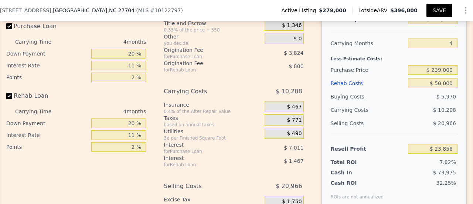
click at [431, 8] on button "SAVE" at bounding box center [439, 10] width 26 height 13
